Goal: Transaction & Acquisition: Purchase product/service

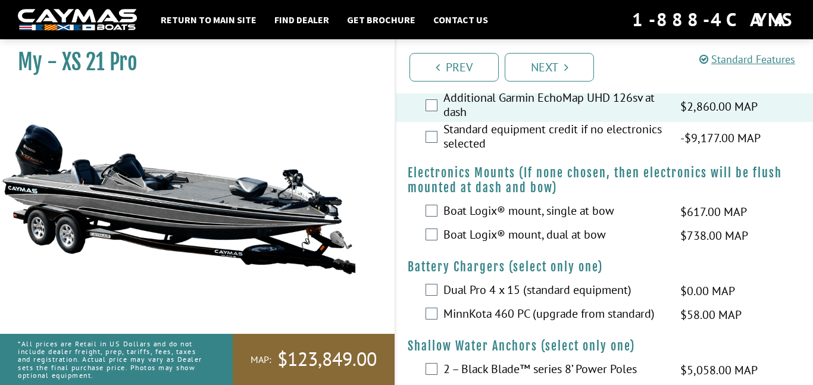
scroll to position [834, 0]
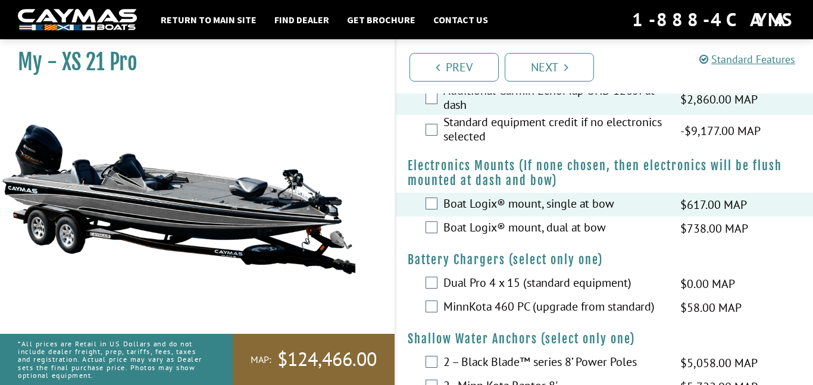
click at [431, 217] on div "Boat Logix® mount, single at bow $617.00 MAP $729.00 MSRP" at bounding box center [604, 205] width 417 height 24
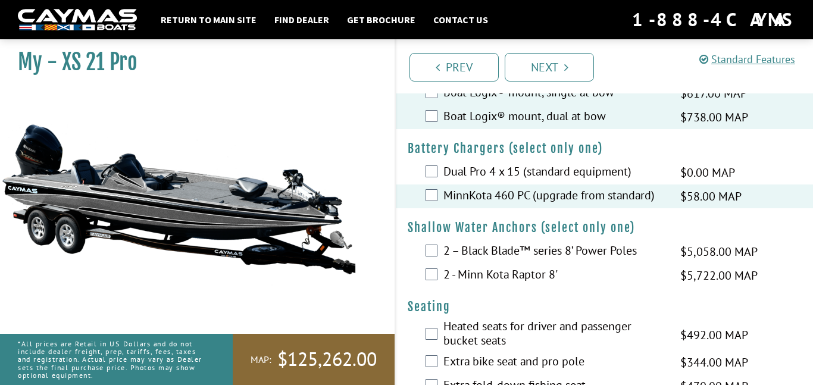
scroll to position [946, 0]
click at [435, 263] on div "2 – Black Blade™ series 8’ Power Poles $5,058.00 MAP $5,972.00 MSRP" at bounding box center [604, 251] width 417 height 24
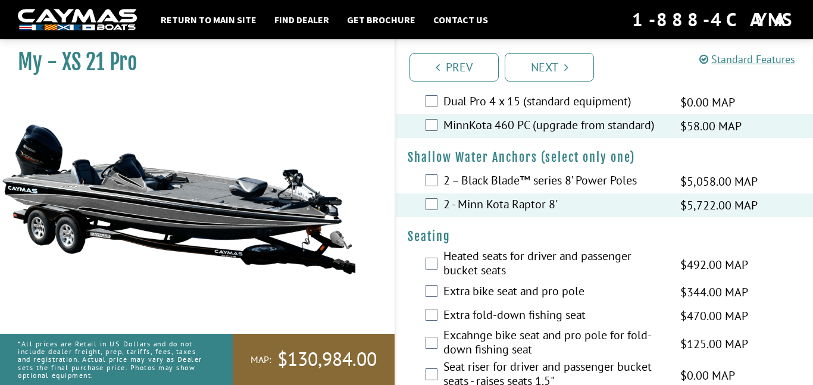
scroll to position [1016, 0]
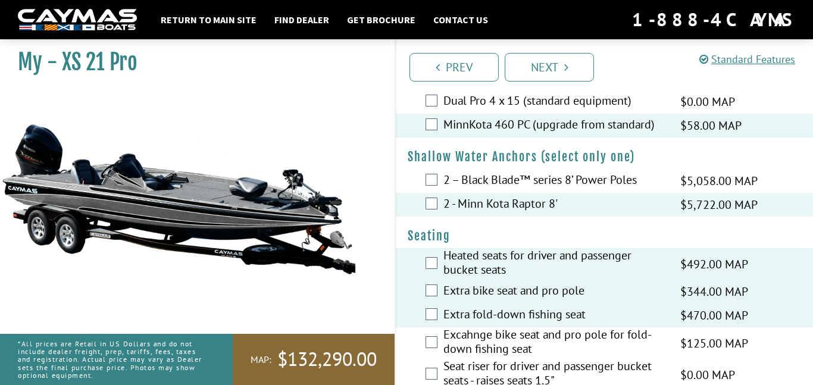
click at [433, 359] on div "Excahnge bike seat and pro pole for fold-down fishing seat $125.00 MAP $148.00 …" at bounding box center [604, 343] width 417 height 32
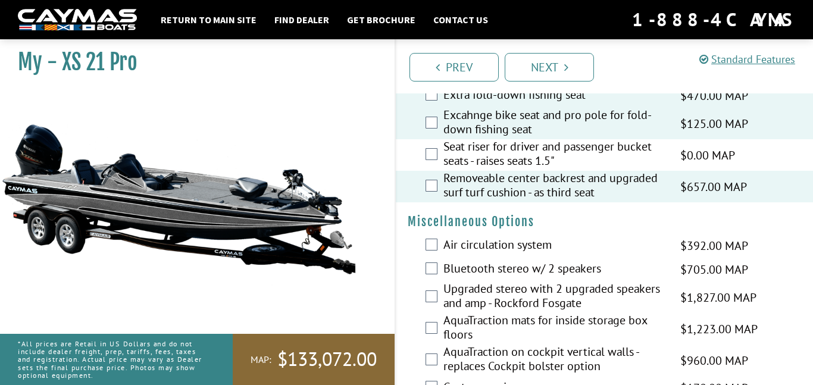
scroll to position [1241, 0]
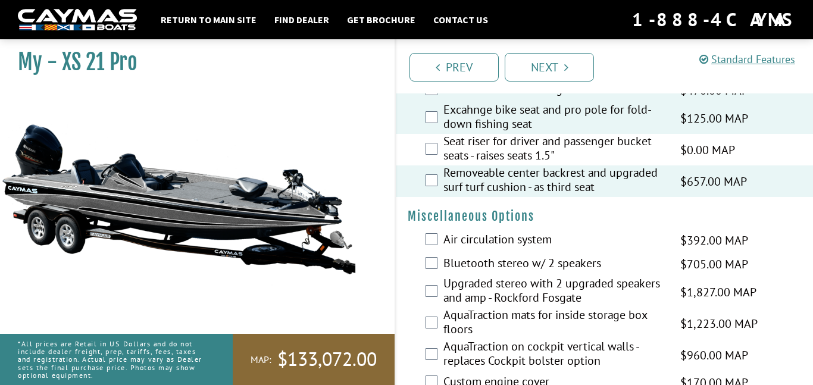
click at [440, 252] on div "Air circulation system $392.00 MAP $463.00 MSRP" at bounding box center [604, 241] width 417 height 24
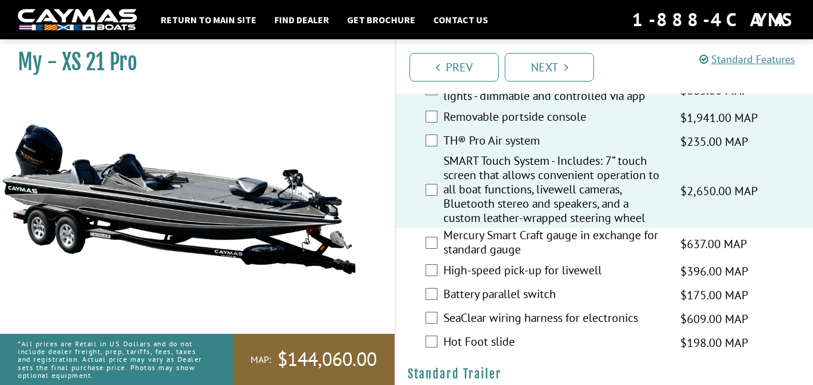
scroll to position [1564, 0]
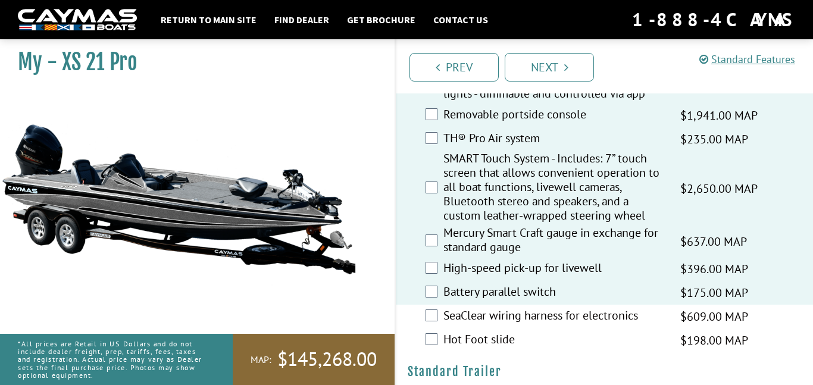
click at [432, 329] on div "SeaClear wiring harness for electronics $609.00 MAP $719.00 MSRP" at bounding box center [604, 317] width 417 height 24
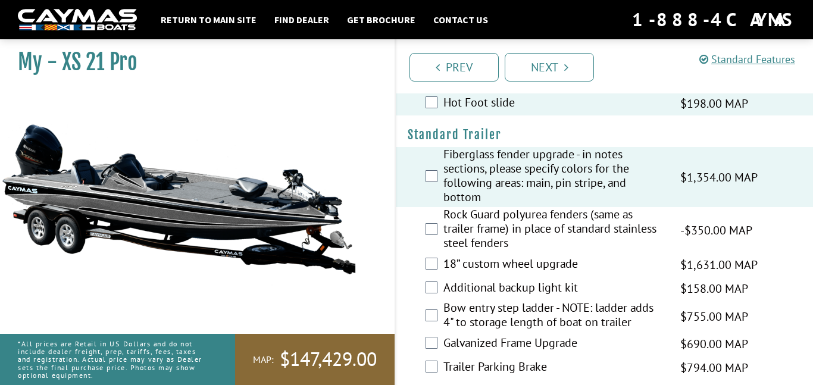
scroll to position [1807, 0]
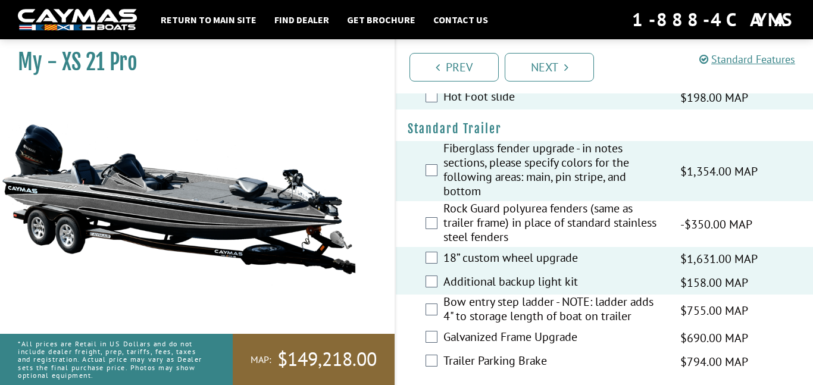
click at [431, 314] on div "Bow entry step ladder - NOTE: ladder adds 4" to storage length of boat on trail…" at bounding box center [604, 311] width 417 height 32
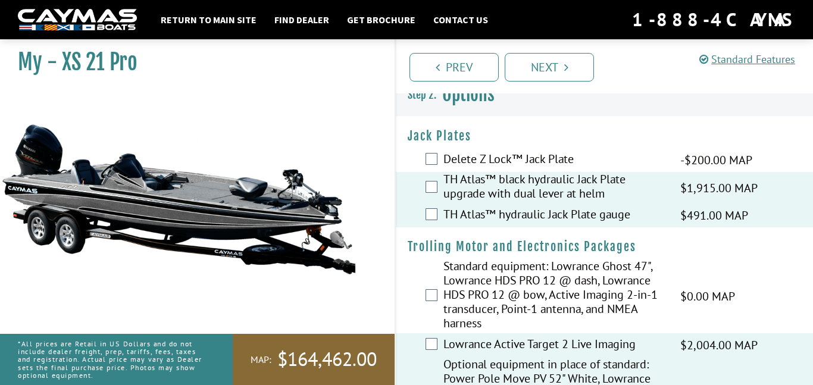
scroll to position [0, 0]
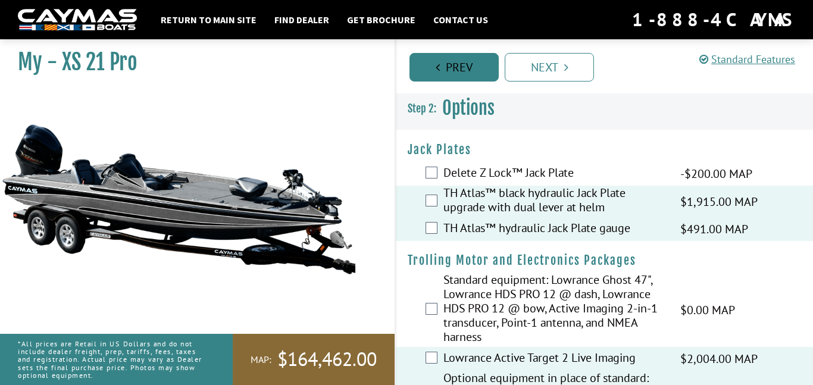
click at [448, 72] on link "Prev" at bounding box center [454, 67] width 89 height 29
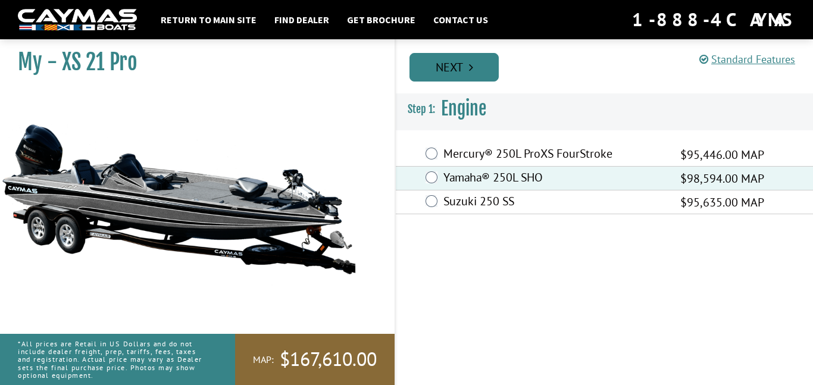
click at [472, 68] on icon "Pagination" at bounding box center [471, 67] width 4 height 12
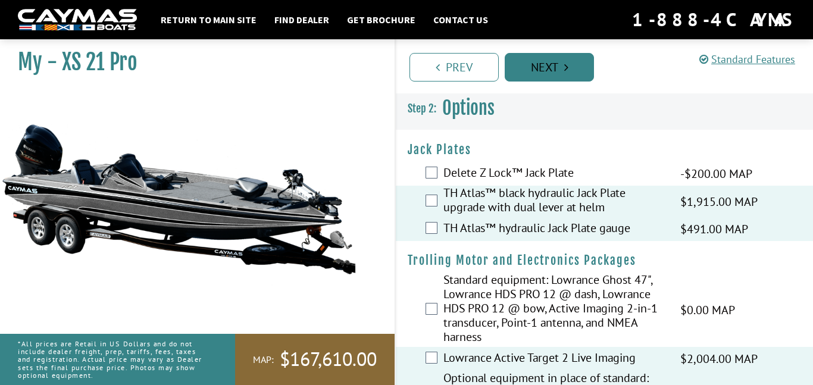
click at [533, 76] on link "Next" at bounding box center [549, 67] width 89 height 29
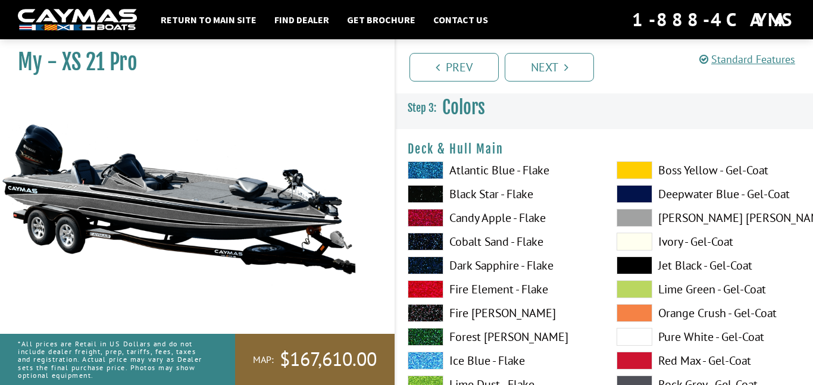
click at [631, 174] on span at bounding box center [635, 170] width 36 height 18
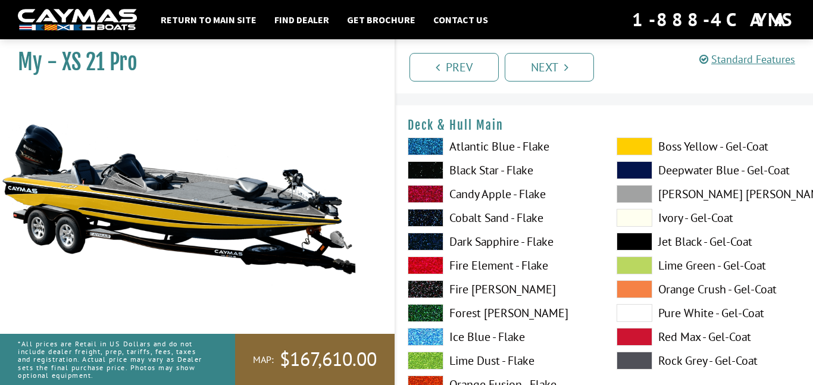
scroll to position [24, 0]
click at [633, 218] on span at bounding box center [635, 217] width 36 height 18
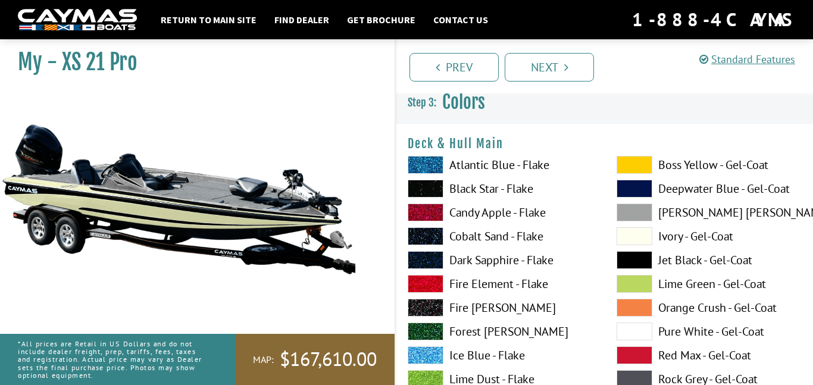
scroll to position [3, 0]
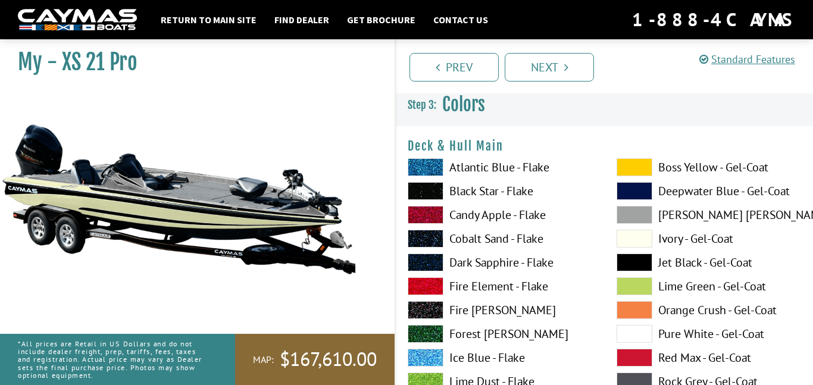
click at [448, 302] on label "Fire [PERSON_NAME]" at bounding box center [500, 310] width 185 height 18
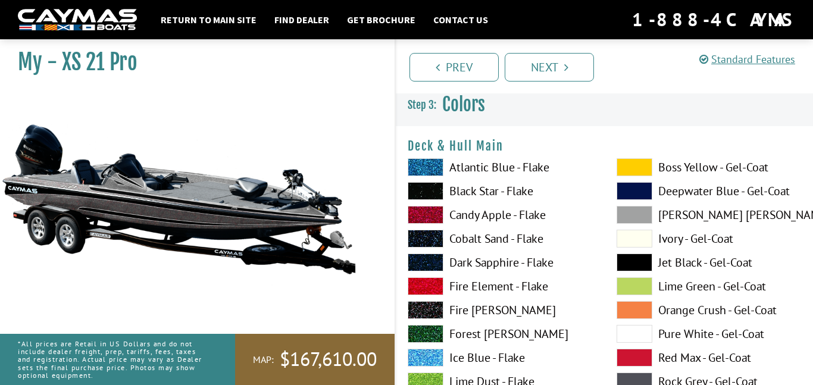
click at [433, 288] on span at bounding box center [426, 286] width 36 height 18
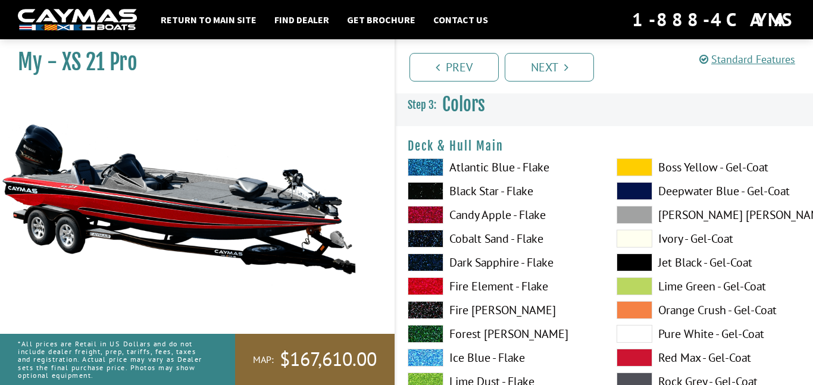
click at [436, 306] on span at bounding box center [426, 310] width 36 height 18
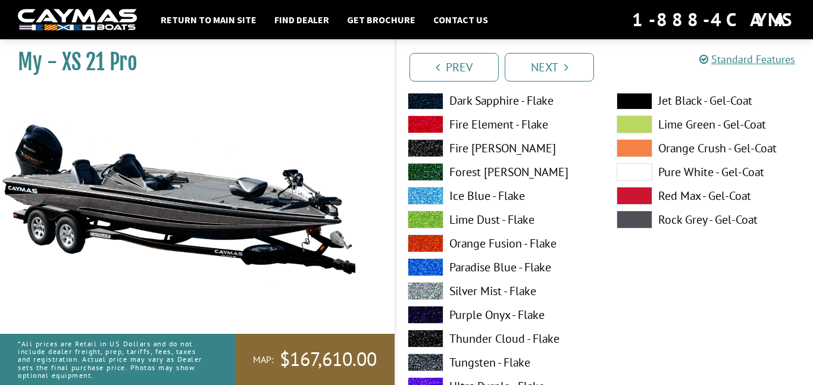
scroll to position [168, 0]
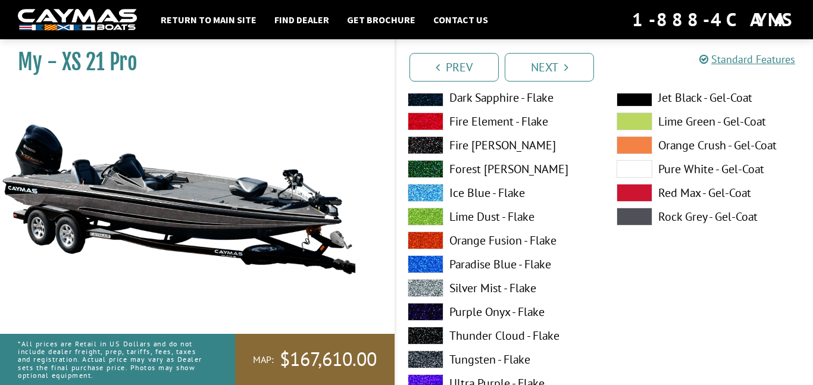
click at [427, 261] on span at bounding box center [426, 264] width 36 height 18
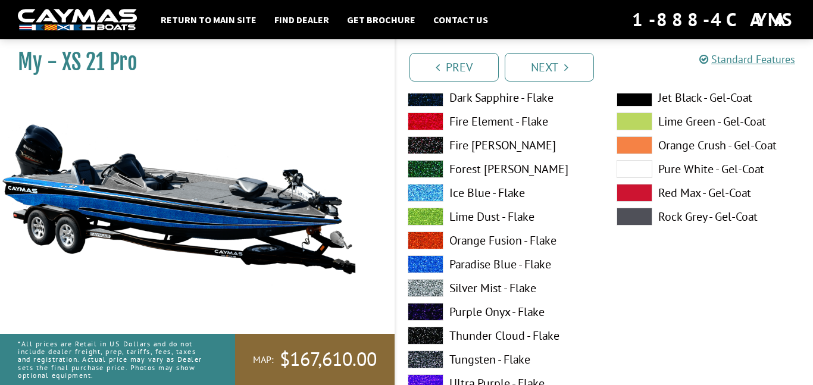
click at [427, 261] on span at bounding box center [426, 264] width 36 height 18
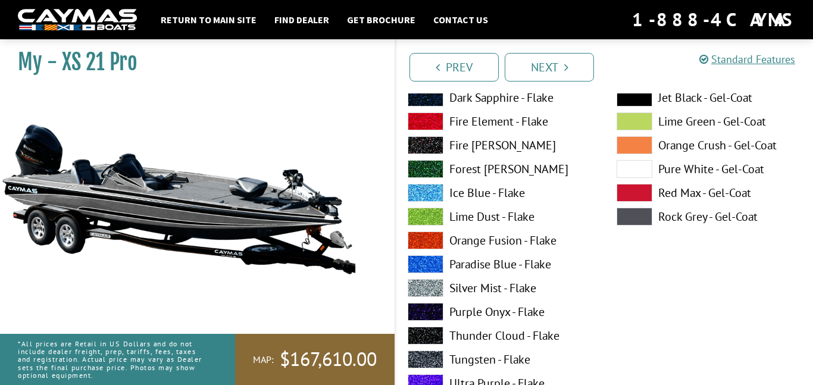
click at [429, 385] on span at bounding box center [426, 383] width 36 height 18
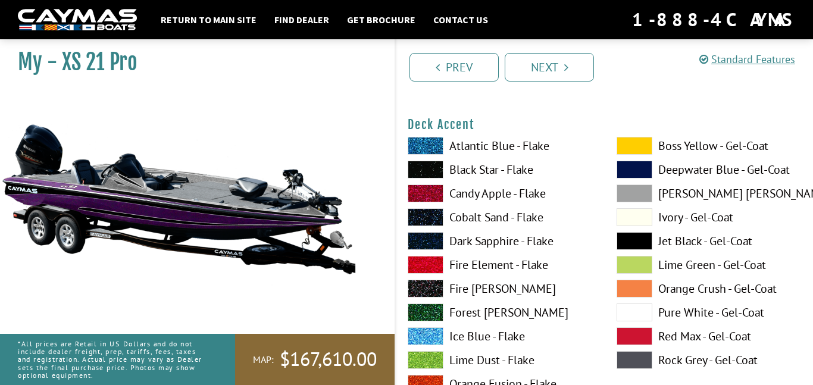
scroll to position [518, 0]
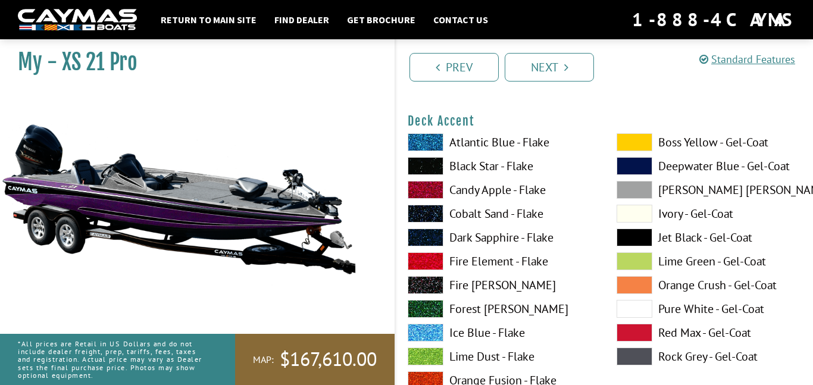
click at [433, 143] on span at bounding box center [426, 142] width 36 height 18
click at [436, 357] on span at bounding box center [426, 357] width 36 height 18
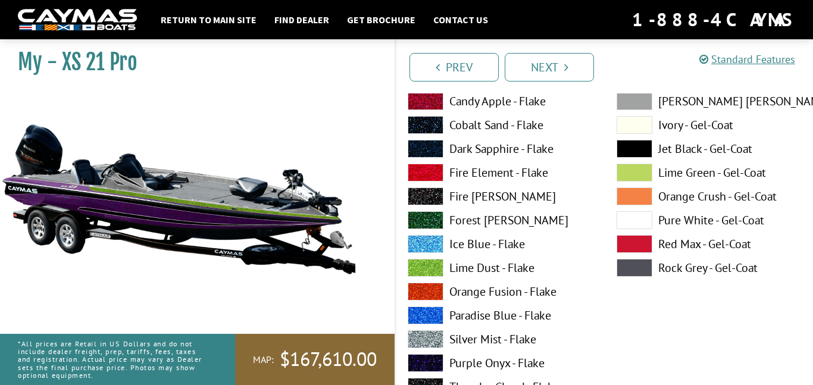
scroll to position [604, 0]
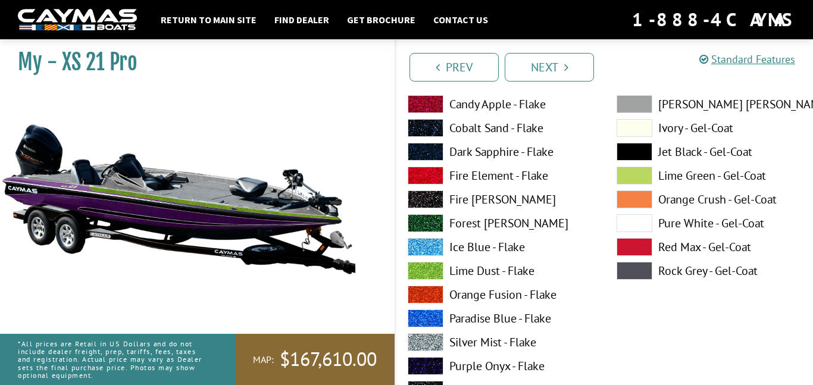
click at [417, 217] on span at bounding box center [426, 223] width 36 height 18
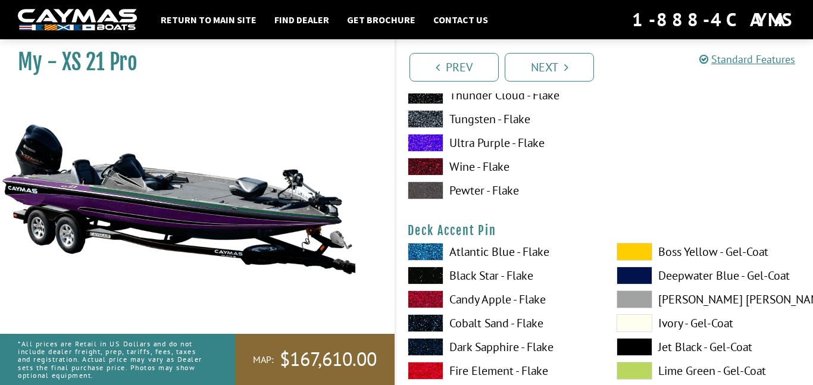
scroll to position [904, 0]
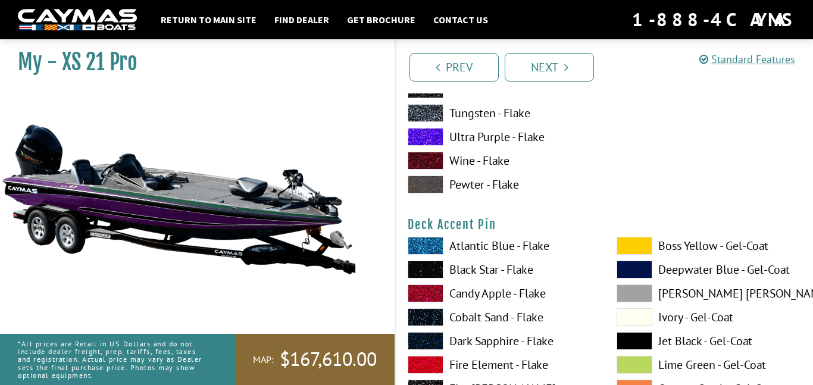
click at [417, 217] on h4 "Deck Accent Pin" at bounding box center [605, 224] width 394 height 15
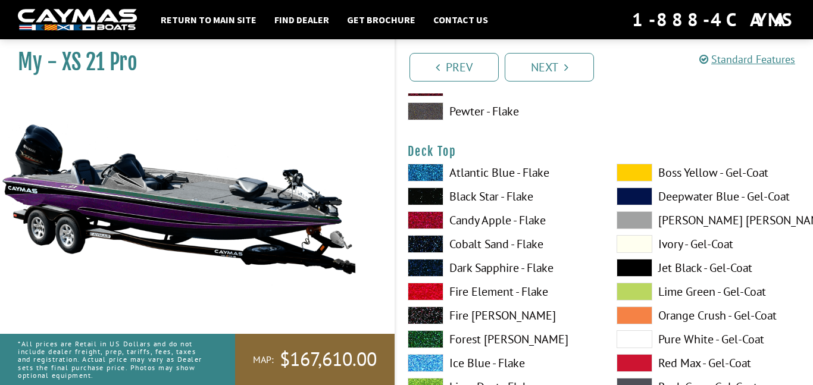
scroll to position [1468, 0]
